Goal: Find specific page/section: Find specific page/section

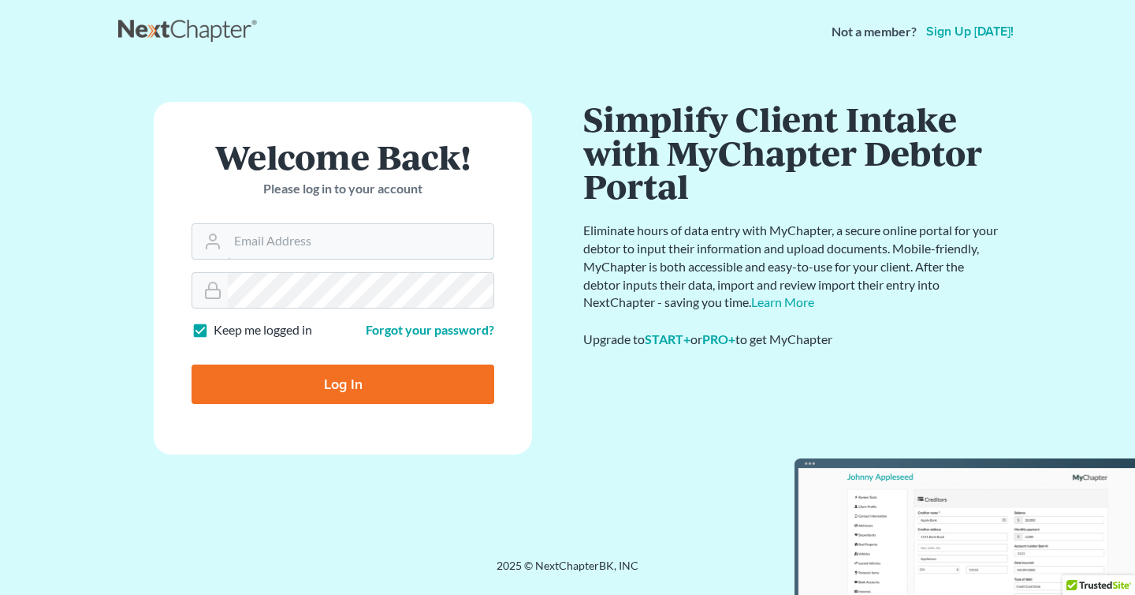
type input "[PERSON_NAME][EMAIL_ADDRESS][DOMAIN_NAME]"
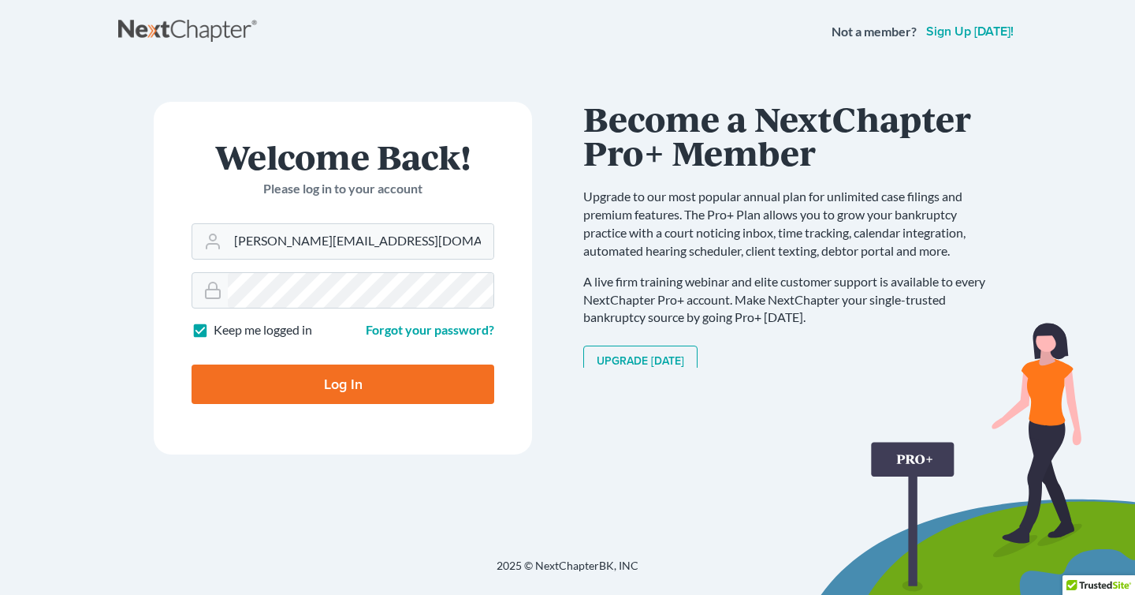
click at [345, 393] on input "Log In" at bounding box center [343, 383] width 303 height 39
type input "Thinking..."
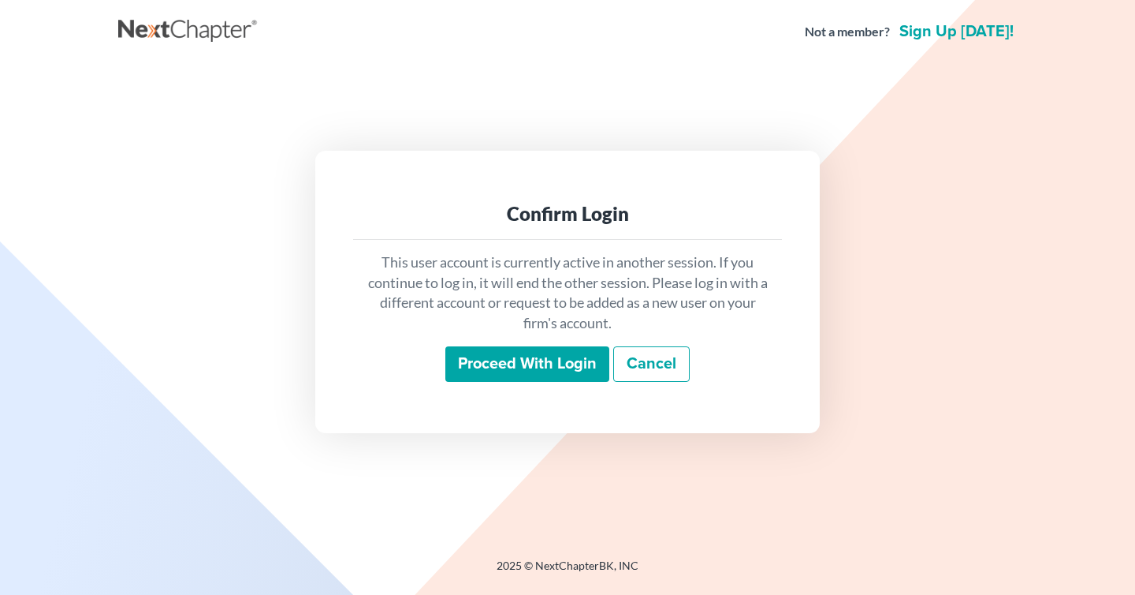
click at [520, 359] on input "Proceed with login" at bounding box center [528, 364] width 164 height 36
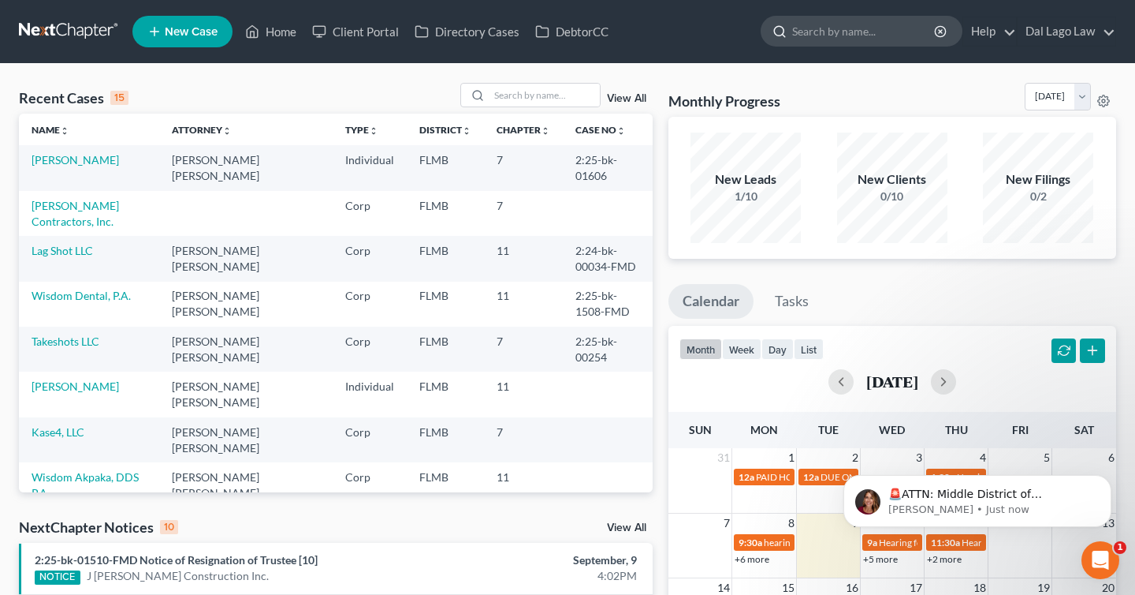
click at [868, 37] on input "search" at bounding box center [864, 31] width 144 height 29
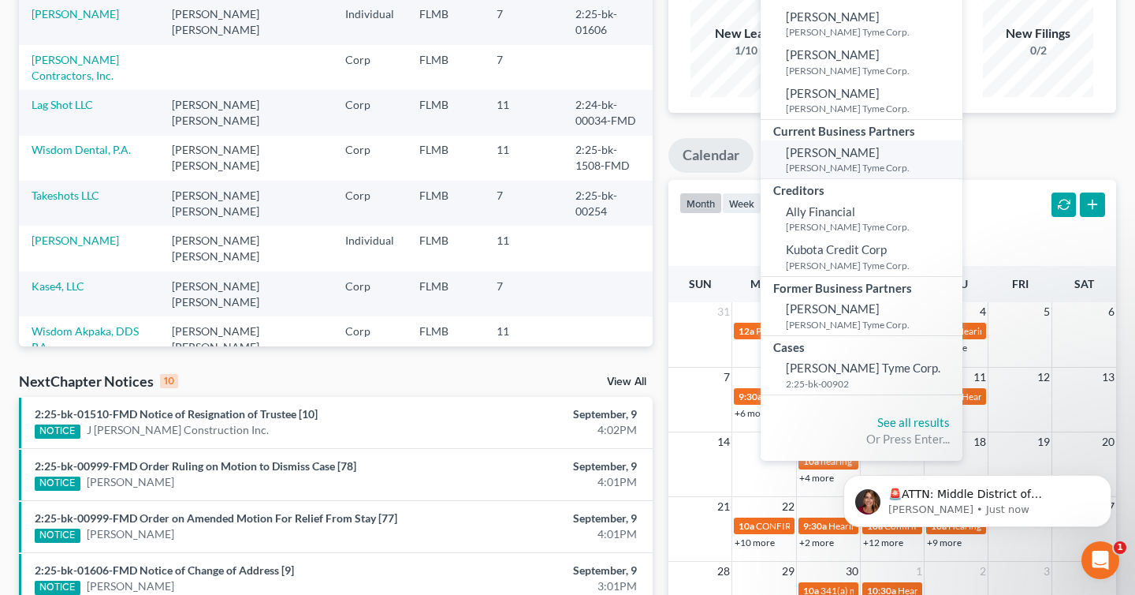
scroll to position [210, 0]
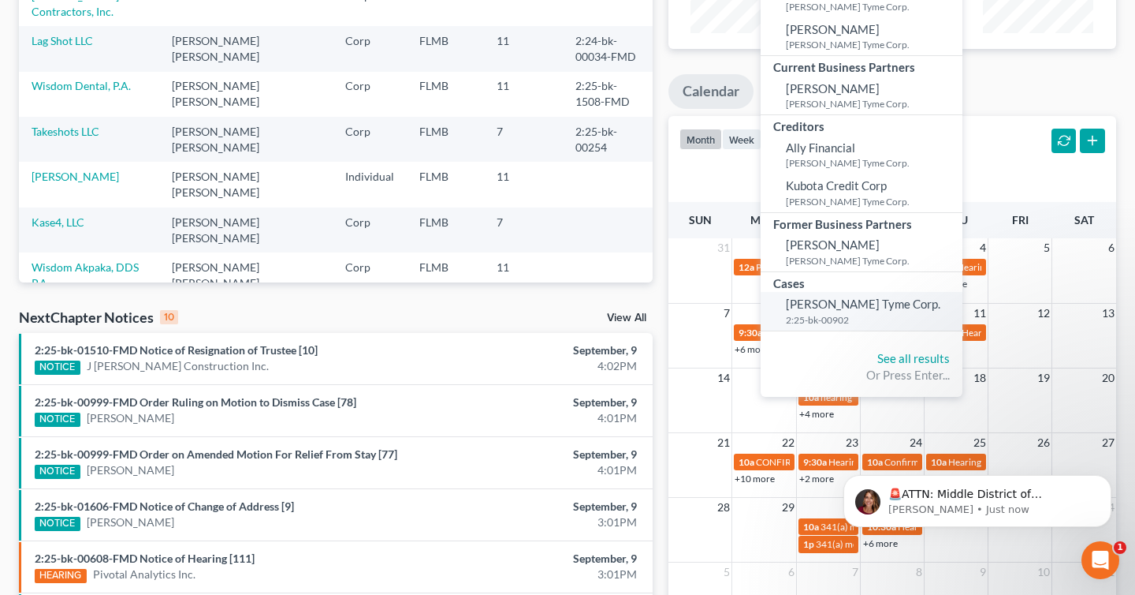
type input "[PERSON_NAME]"
click at [822, 314] on small "2:25-bk-00902" at bounding box center [872, 319] width 173 height 13
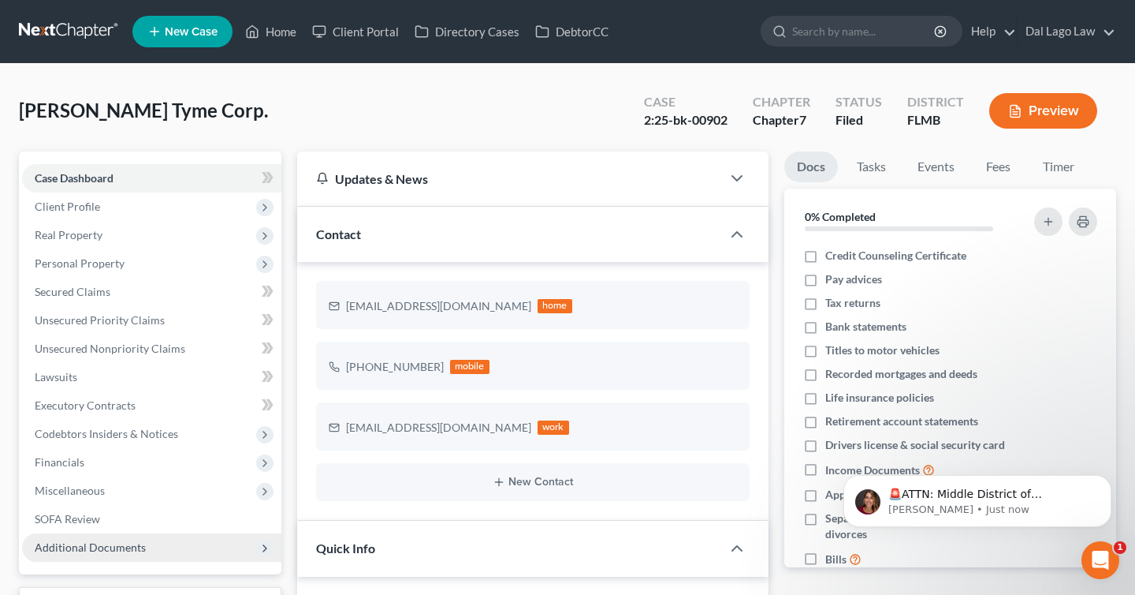
click at [263, 548] on icon at bounding box center [265, 548] width 13 height 13
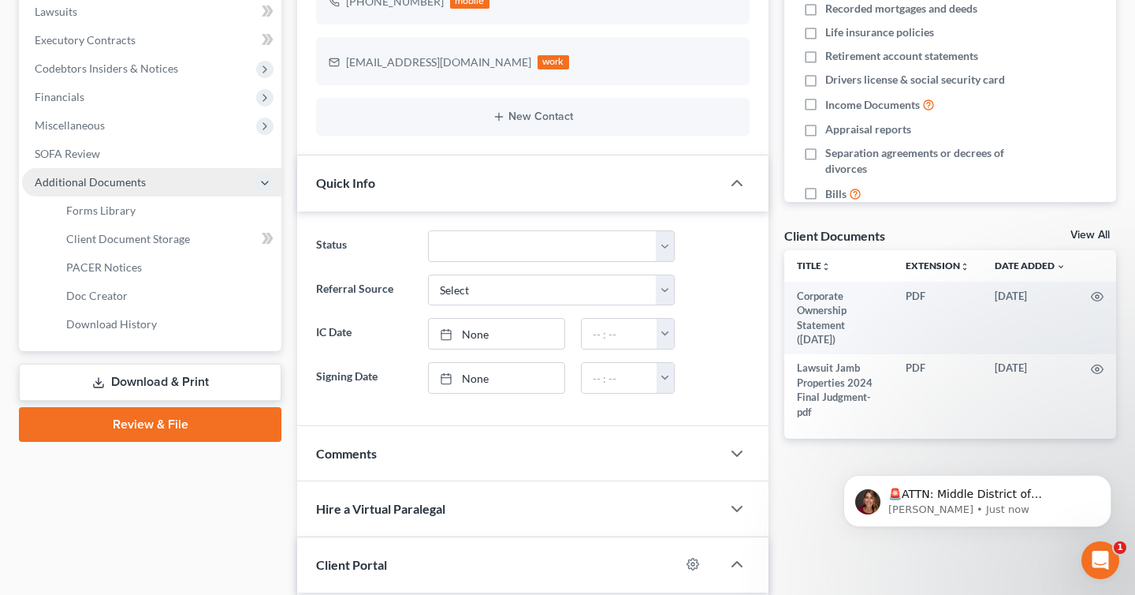
scroll to position [366, 0]
click at [1077, 230] on link "View All" at bounding box center [1090, 234] width 39 height 11
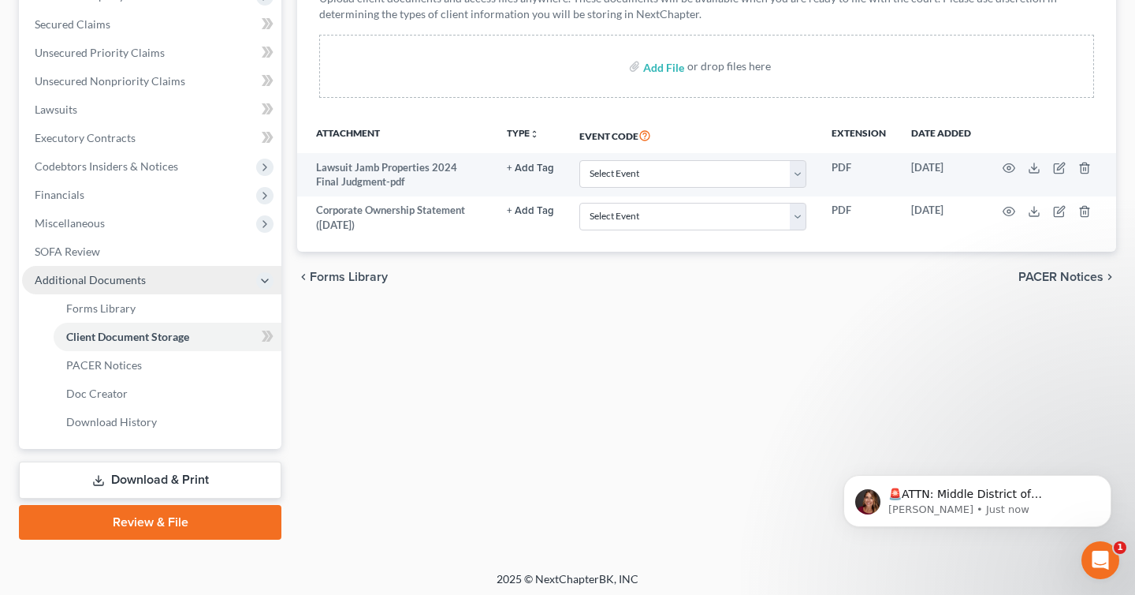
scroll to position [270, 0]
